Goal: Task Accomplishment & Management: Manage account settings

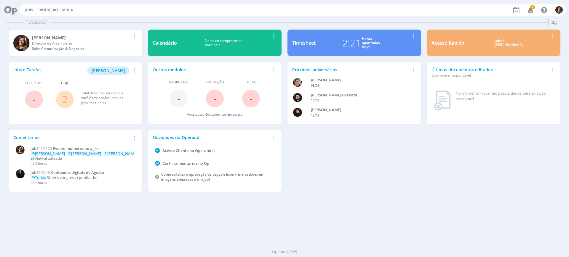
click at [519, 43] on div "Jobs > [PERSON_NAME]" at bounding box center [508, 43] width 80 height 9
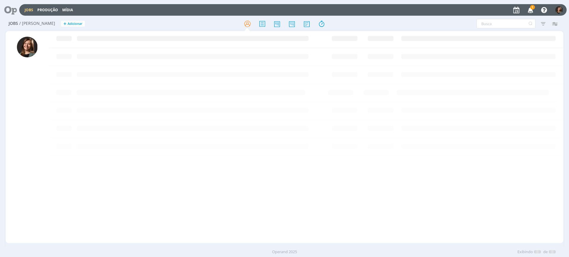
click at [531, 11] on icon "button" at bounding box center [530, 10] width 10 height 10
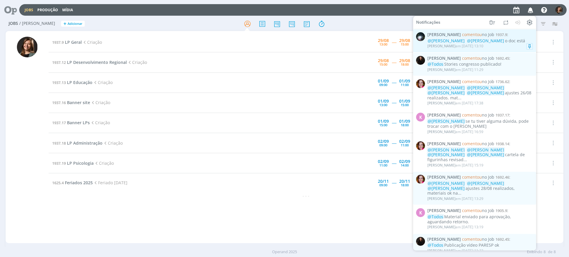
click at [509, 41] on div "@[PERSON_NAME] @[PERSON_NAME] o doc está" at bounding box center [479, 40] width 105 height 5
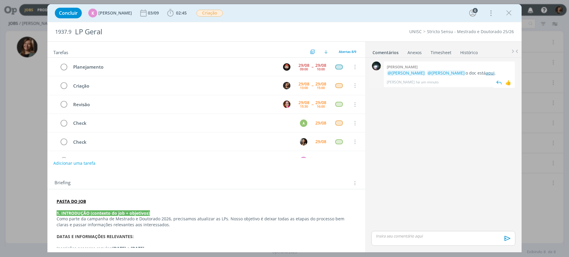
click at [485, 74] on link "aqui" at bounding box center [489, 73] width 9 height 6
click at [507, 13] on icon "dialog" at bounding box center [508, 13] width 9 height 9
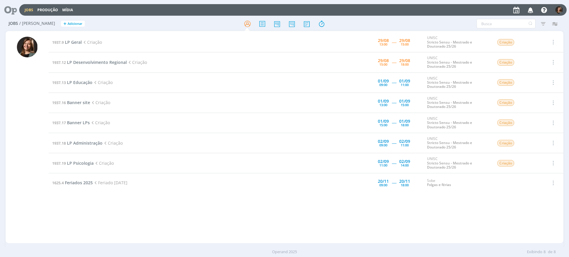
click at [76, 46] on td "1937.9 LP Geral Criação" at bounding box center [189, 42] width 280 height 20
click at [70, 41] on span "LP Geral" at bounding box center [73, 42] width 17 height 6
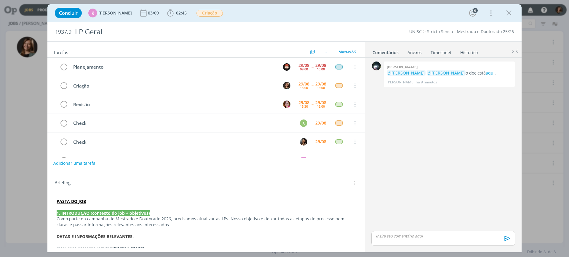
click at [187, 13] on div "Concluir K [PERSON_NAME] [DATE] 02:45 Iniciar Apontar Data * [DATE] Horas * 00:…" at bounding box center [284, 13] width 465 height 14
click at [180, 11] on span "02:45" at bounding box center [181, 13] width 11 height 6
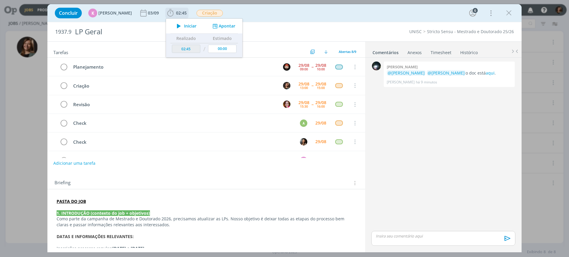
click at [183, 21] on div "Iniciar Apontar" at bounding box center [204, 26] width 76 height 15
click at [184, 24] on span "Iniciar" at bounding box center [190, 26] width 12 height 4
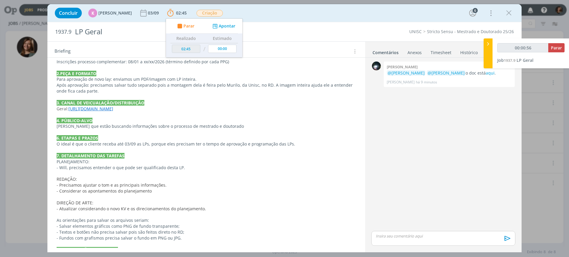
scroll to position [261, 0]
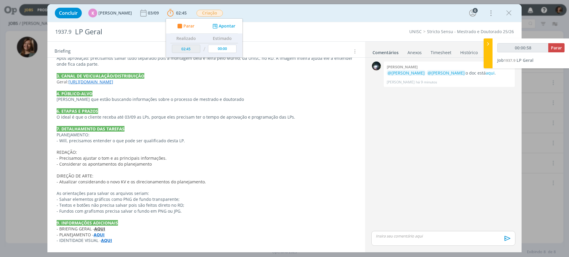
click at [105, 240] on strong "AQUI" at bounding box center [106, 241] width 11 height 6
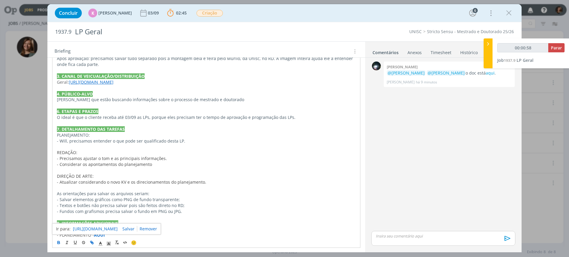
click at [118, 227] on link "[URL][DOMAIN_NAME]" at bounding box center [95, 229] width 45 height 8
type input "00:07:18"
click at [561, 49] on span "Parar" at bounding box center [555, 48] width 11 height 6
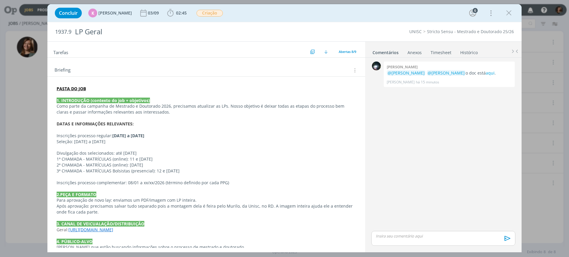
scroll to position [0, 0]
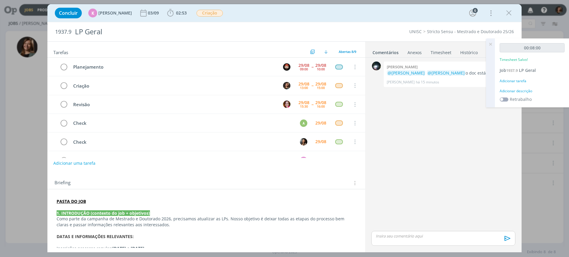
click at [518, 80] on div "Adicionar tarefa" at bounding box center [531, 80] width 65 height 5
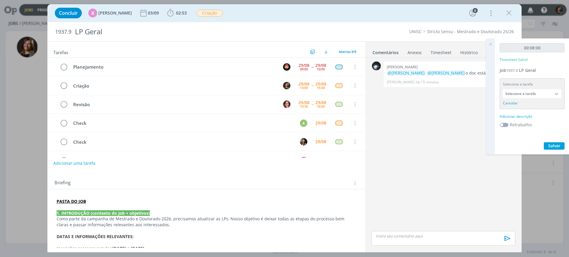
click at [527, 90] on input "Selecione a tarefa" at bounding box center [531, 93] width 58 height 9
click at [530, 94] on input "Selecione a tarefa" at bounding box center [531, 93] width 58 height 9
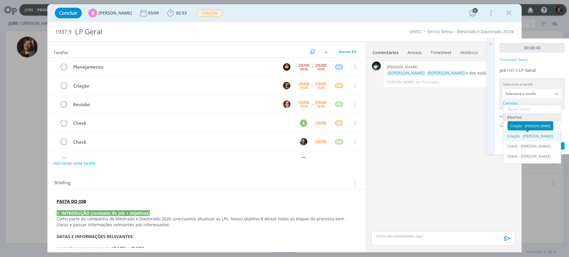
click at [531, 134] on div "Criação - [PERSON_NAME]" at bounding box center [530, 136] width 46 height 5
type input "Criação"
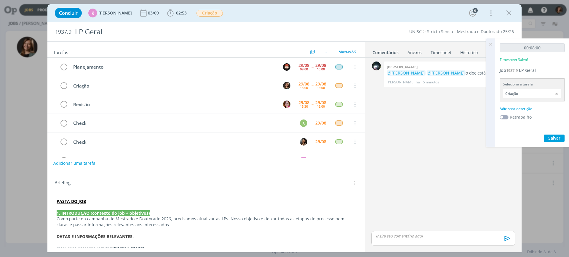
click at [511, 111] on div "Adicionar descrição" at bounding box center [531, 108] width 65 height 5
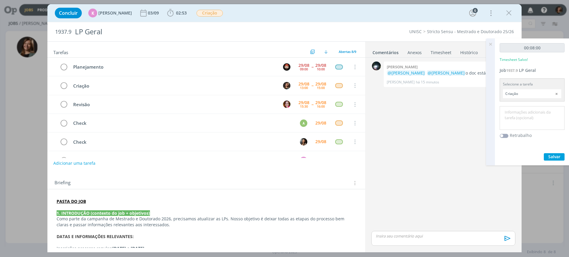
click at [511, 111] on textarea at bounding box center [532, 118] width 62 height 21
type textarea "Criação"
click at [554, 158] on span "Salvar" at bounding box center [554, 157] width 12 height 6
drag, startPoint x: 489, startPoint y: 46, endPoint x: 362, endPoint y: 34, distance: 128.2
click at [489, 46] on icon at bounding box center [490, 44] width 11 height 12
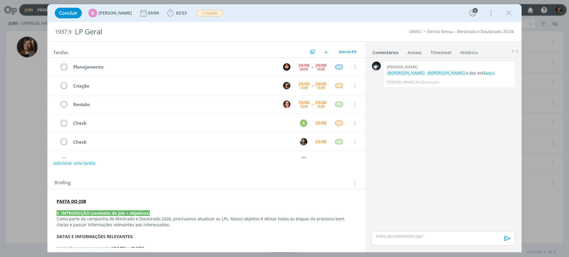
click at [187, 21] on div "Concluir K [PERSON_NAME] [DATE] 02:53 Iniciar Apontar Data * [DATE] Horas * 00:…" at bounding box center [284, 13] width 474 height 18
click at [180, 16] on span "02:53" at bounding box center [177, 13] width 22 height 9
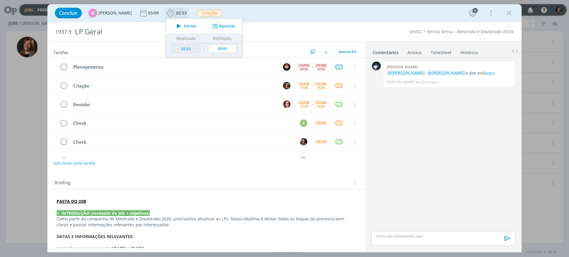
click at [181, 29] on button "Iniciar" at bounding box center [184, 26] width 23 height 8
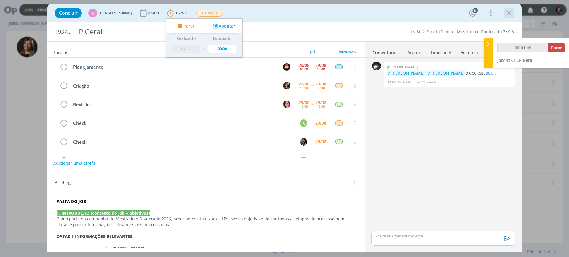
click at [513, 17] on div "dialog" at bounding box center [508, 13] width 11 height 11
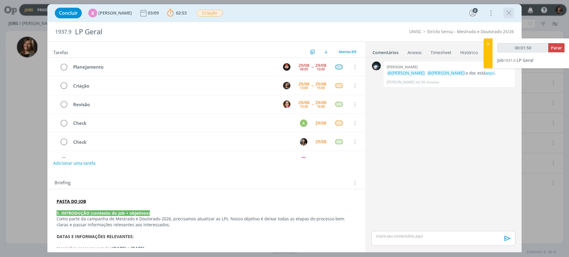
click at [509, 12] on icon "dialog" at bounding box center [508, 13] width 9 height 9
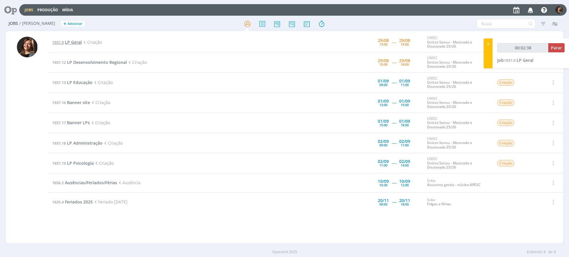
click at [78, 42] on span "LP Geral" at bounding box center [73, 42] width 17 height 6
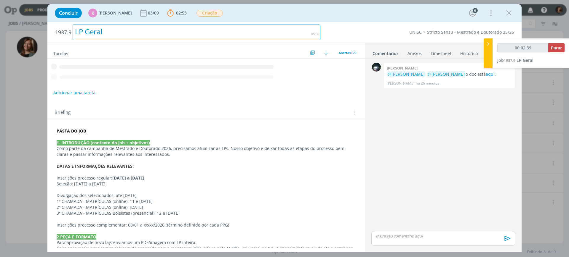
click at [110, 26] on div "LP Geral" at bounding box center [197, 33] width 248 height 16
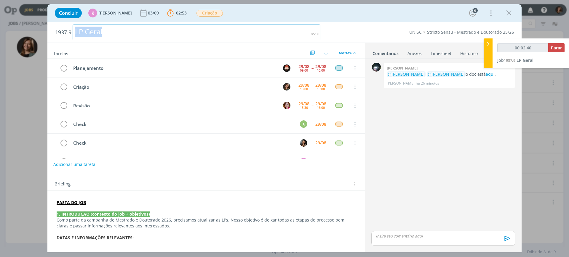
drag, startPoint x: 112, startPoint y: 30, endPoint x: 19, endPoint y: 15, distance: 94.1
click at [19, 15] on div "Concluir K [PERSON_NAME] [DATE] 02:53 Parar Apontar Data * [DATE] Horas * 00:00…" at bounding box center [284, 128] width 569 height 257
copy div "LP Geral"
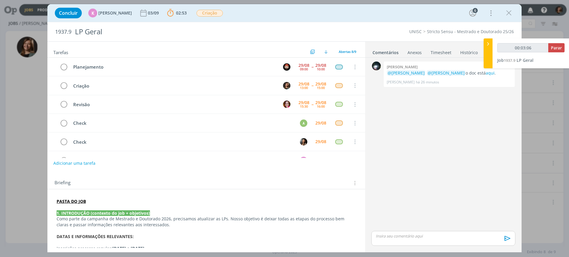
click at [67, 36] on h2 "1937.9 LP Geral" at bounding box center [187, 31] width 265 height 19
copy span "1937.9"
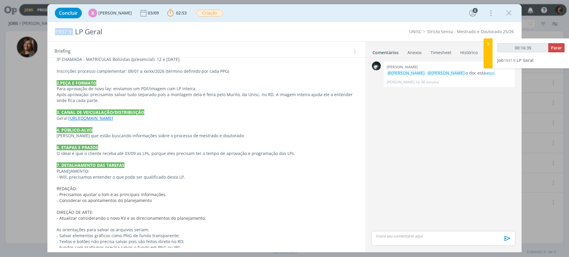
scroll to position [259, 0]
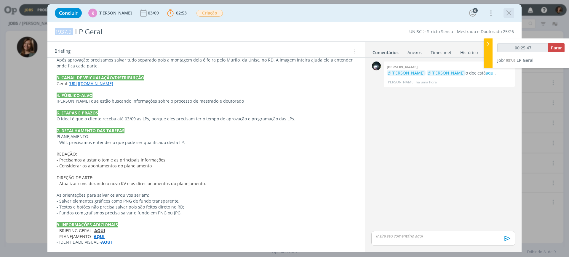
click at [510, 12] on icon "dialog" at bounding box center [508, 13] width 9 height 9
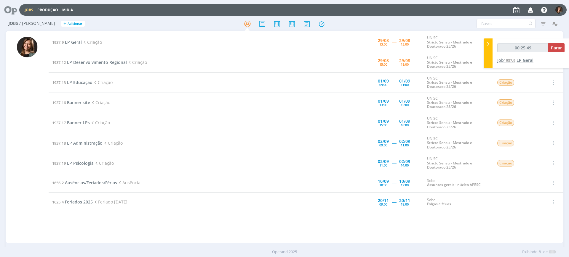
click at [525, 61] on span "LP Geral" at bounding box center [524, 60] width 17 height 6
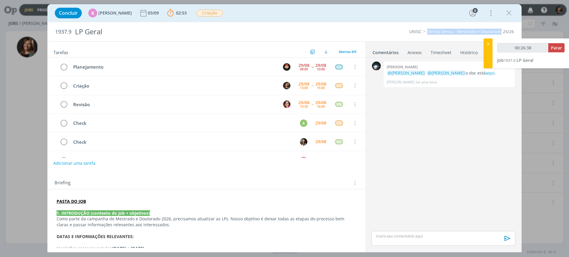
drag, startPoint x: 428, startPoint y: 31, endPoint x: 500, endPoint y: 28, distance: 72.9
click at [500, 28] on div "1937.9 LP Geral UNISC Stricto Sensu - Mestrado e Doutorado 25/26" at bounding box center [284, 31] width 474 height 19
copy link "Stricto Sensu - Mestrado e Doutorado"
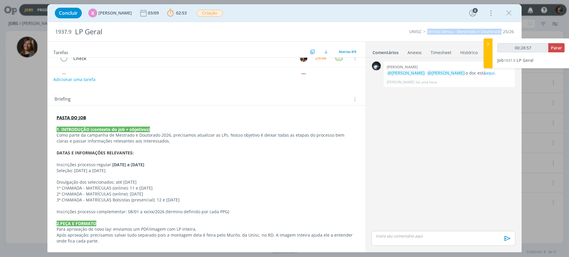
scroll to position [111, 0]
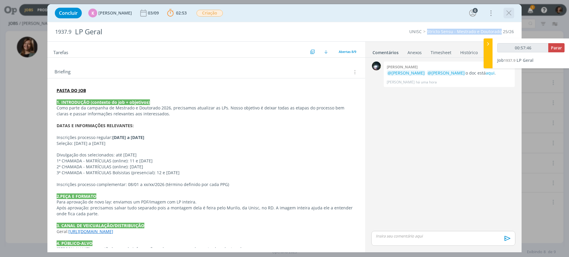
click at [506, 12] on icon "dialog" at bounding box center [508, 13] width 9 height 9
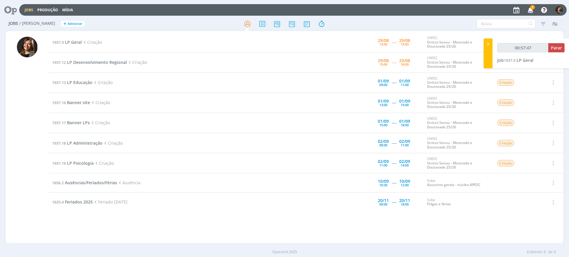
click at [529, 9] on icon "button" at bounding box center [530, 10] width 10 height 10
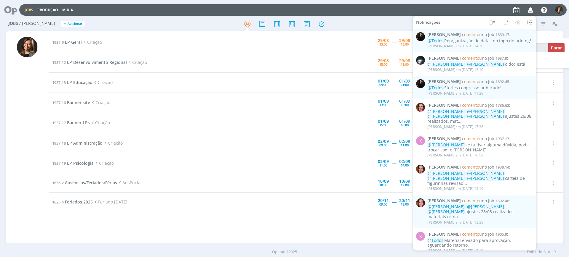
click at [530, 7] on icon "button" at bounding box center [530, 10] width 10 height 10
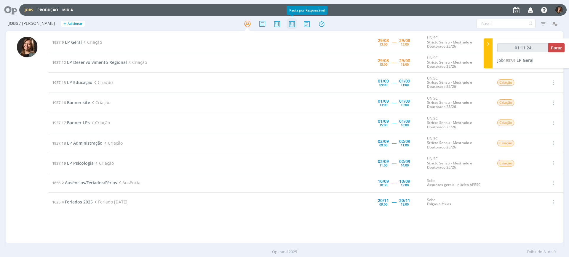
click at [288, 25] on icon at bounding box center [291, 24] width 11 height 12
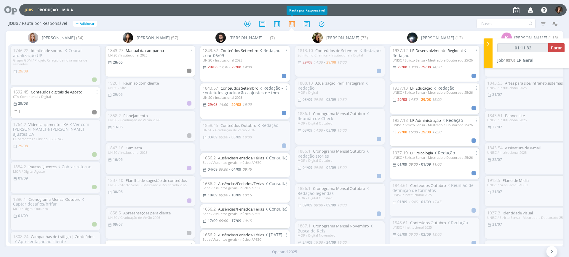
scroll to position [41, 0]
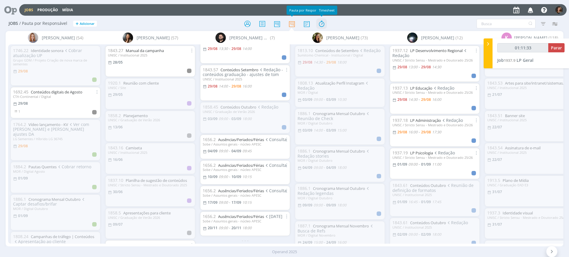
click at [322, 20] on icon at bounding box center [321, 24] width 11 height 12
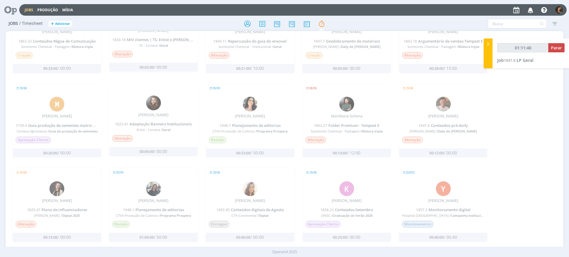
scroll to position [554, 0]
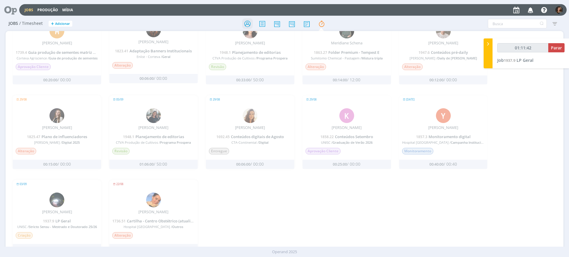
click at [252, 28] on icon at bounding box center [247, 24] width 11 height 12
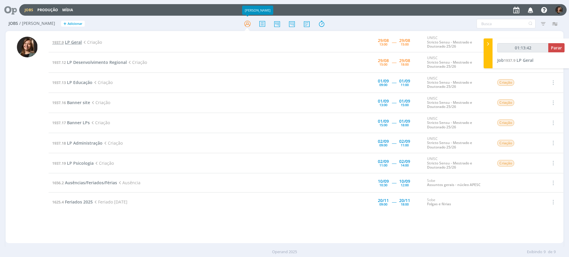
click at [67, 44] on span "LP Geral" at bounding box center [73, 42] width 17 height 6
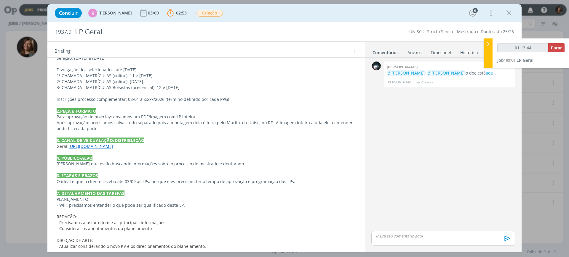
scroll to position [261, 0]
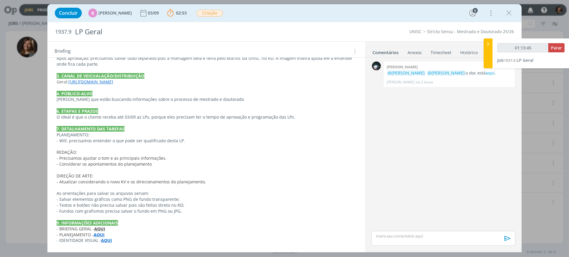
click at [94, 86] on p "dialog" at bounding box center [206, 88] width 299 height 6
click at [89, 82] on link "[URL][DOMAIN_NAME]" at bounding box center [91, 82] width 45 height 6
click at [104, 90] on link "[URL][DOMAIN_NAME]" at bounding box center [95, 94] width 45 height 8
click at [510, 10] on icon "dialog" at bounding box center [508, 13] width 9 height 9
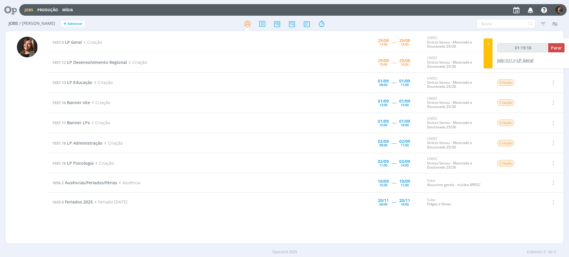
click at [525, 60] on span "LP Geral" at bounding box center [524, 60] width 17 height 6
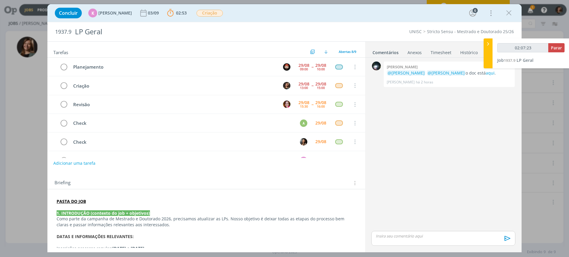
type input "02:08:23"
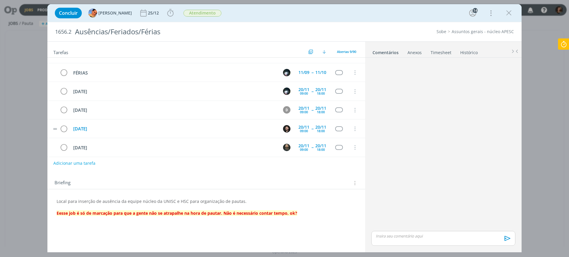
scroll to position [73, 0]
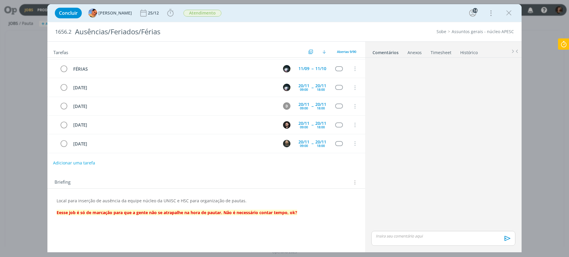
click at [86, 165] on button "Adicionar uma tarefa" at bounding box center [74, 163] width 42 height 10
click at [296, 161] on icon "dialog" at bounding box center [293, 162] width 9 height 9
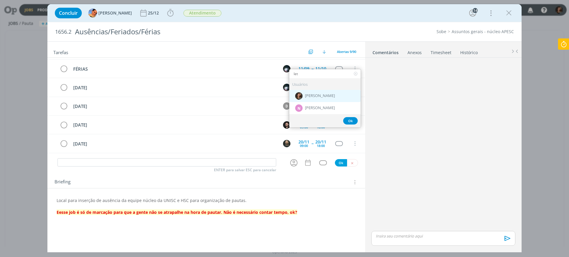
type input "let"
click at [315, 92] on div "[PERSON_NAME]" at bounding box center [324, 96] width 71 height 12
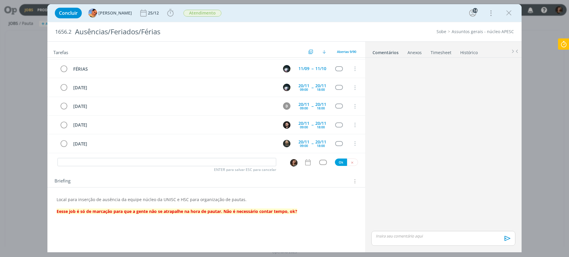
click at [171, 168] on div "Tarefas Usar Job de template Ordenar por: Prazo crescente Prazo decrescente Ord…" at bounding box center [205, 145] width 317 height 206
click at [171, 165] on input "dialog" at bounding box center [166, 162] width 219 height 8
type input "Ausência"
click at [309, 163] on icon "dialog" at bounding box center [308, 163] width 8 height 8
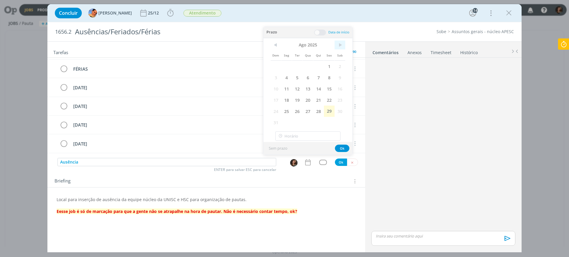
click at [342, 45] on span ">" at bounding box center [339, 45] width 11 height 9
click at [309, 81] on span "10" at bounding box center [307, 77] width 11 height 11
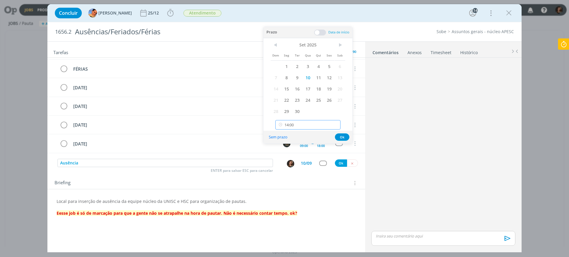
click at [309, 122] on input "14:00" at bounding box center [307, 124] width 65 height 9
click at [322, 36] on div "Prazo Data de início" at bounding box center [307, 32] width 89 height 11
click at [319, 34] on span at bounding box center [320, 33] width 12 height 6
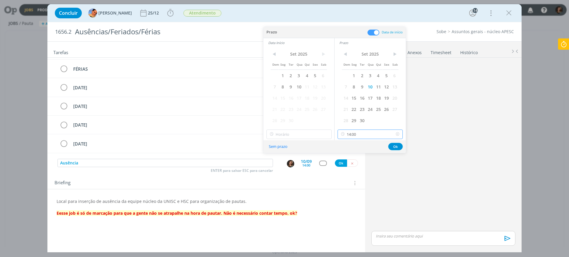
click at [368, 137] on input "14:00" at bounding box center [369, 134] width 65 height 9
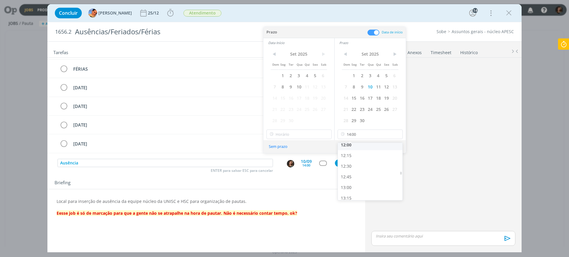
click at [351, 148] on div "12:00" at bounding box center [371, 145] width 66 height 11
type input "12:00"
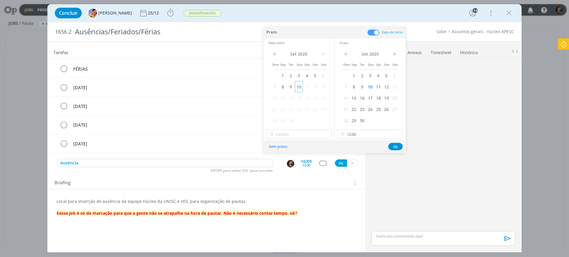
click at [301, 85] on span "10" at bounding box center [299, 86] width 8 height 11
click at [303, 136] on input "12:00" at bounding box center [298, 134] width 65 height 9
click at [287, 167] on div "10:30" at bounding box center [299, 166] width 66 height 11
type input "10:30"
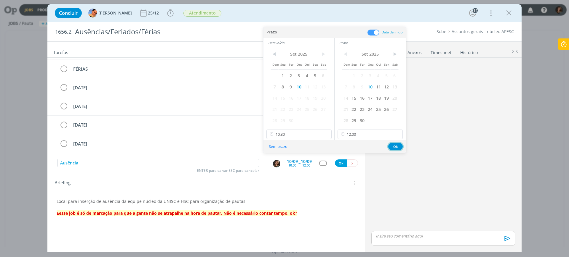
click at [396, 147] on button "Ok" at bounding box center [395, 146] width 15 height 7
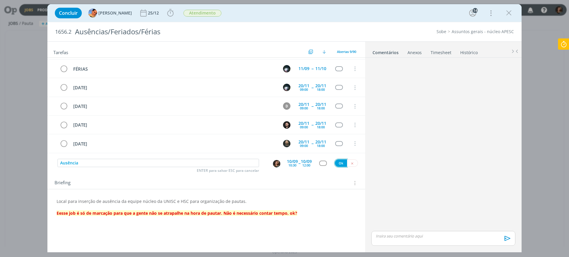
click at [343, 166] on button "Ok" at bounding box center [341, 163] width 12 height 7
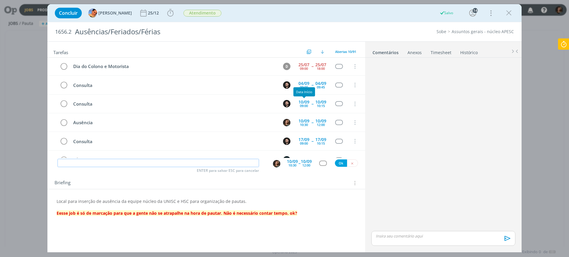
scroll to position [0, 0]
click at [352, 166] on button "dialog" at bounding box center [352, 163] width 11 height 7
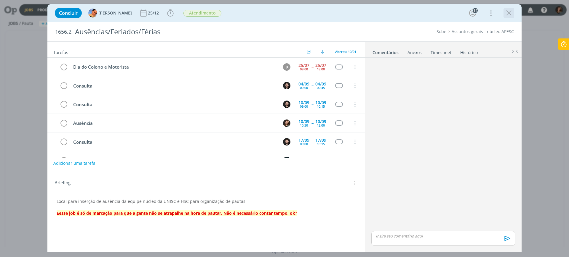
click at [508, 14] on icon "dialog" at bounding box center [508, 13] width 9 height 9
